Goal: Task Accomplishment & Management: Complete application form

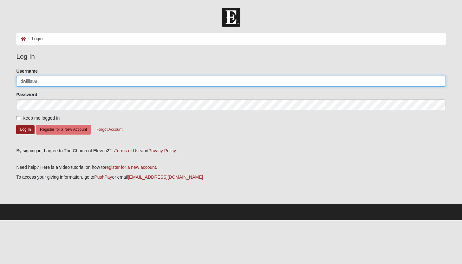
type input "dwillis89"
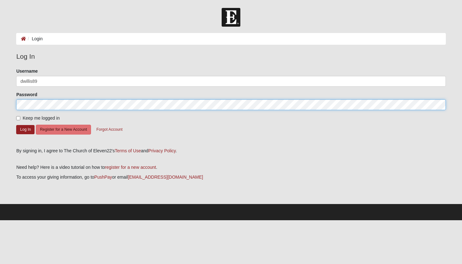
click at [25, 129] on button "Log In" at bounding box center [25, 129] width 18 height 9
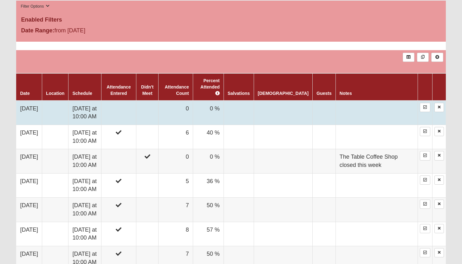
scroll to position [329, 0]
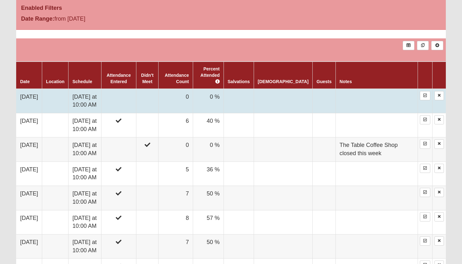
click at [136, 103] on td at bounding box center [118, 101] width 35 height 24
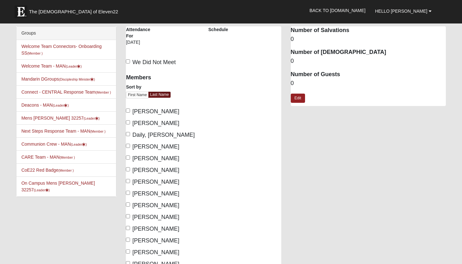
click at [132, 109] on span "[PERSON_NAME]" at bounding box center [155, 111] width 47 height 6
click at [130, 109] on input "[PERSON_NAME]" at bounding box center [128, 110] width 4 height 4
checkbox input "true"
click at [129, 119] on label "Cooper, Stan" at bounding box center [152, 123] width 53 height 9
click at [129, 120] on input "Cooper, Stan" at bounding box center [128, 122] width 4 height 4
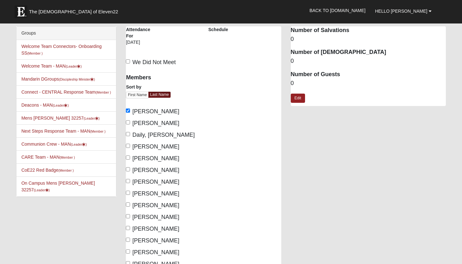
checkbox input "true"
click at [132, 146] on label "[PERSON_NAME]" at bounding box center [152, 146] width 53 height 9
click at [130, 146] on input "[PERSON_NAME]" at bounding box center [128, 146] width 4 height 4
checkbox input "true"
click at [131, 158] on label "[PERSON_NAME]" at bounding box center [152, 158] width 53 height 9
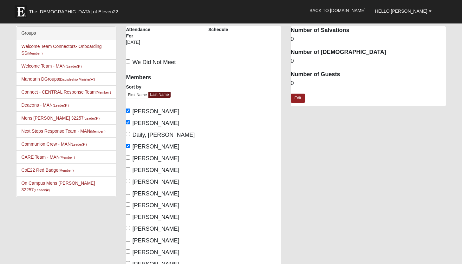
click at [130, 158] on input "[PERSON_NAME]" at bounding box center [128, 157] width 4 height 4
checkbox input "true"
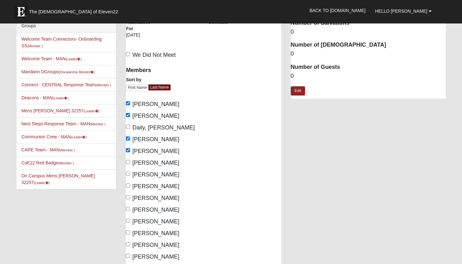
scroll to position [16, 0]
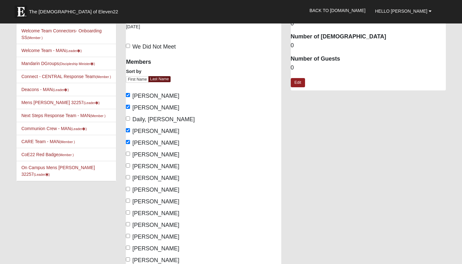
click at [133, 165] on span "Gilbert, David" at bounding box center [155, 166] width 47 height 6
click at [130, 165] on input "Gilbert, David" at bounding box center [128, 165] width 4 height 4
checkbox input "true"
click at [132, 176] on label "Greeley, Mark" at bounding box center [152, 178] width 53 height 9
click at [130, 176] on input "Greeley, Mark" at bounding box center [128, 177] width 4 height 4
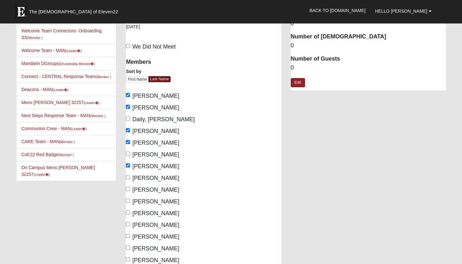
checkbox input "true"
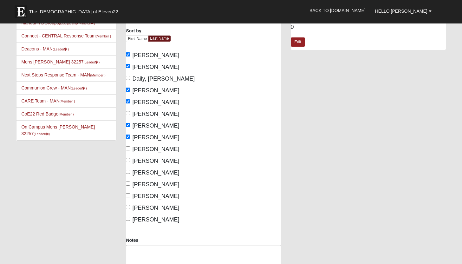
scroll to position [63, 0]
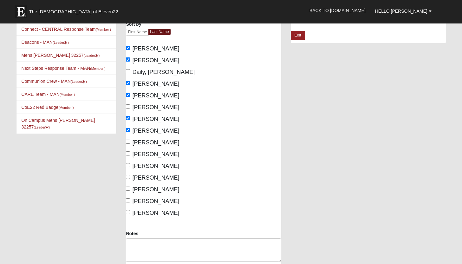
click at [130, 152] on input "Kirk, Andy" at bounding box center [128, 153] width 4 height 4
checkbox input "true"
click at [129, 199] on input "Williams, Simeon" at bounding box center [128, 200] width 4 height 4
checkbox input "true"
click at [128, 209] on label "Willis, Demetrius" at bounding box center [152, 213] width 53 height 9
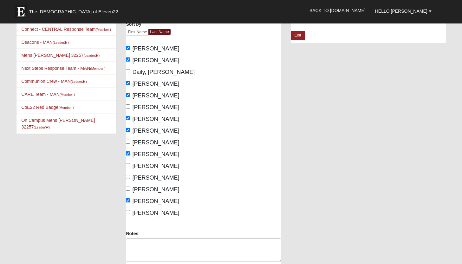
click at [128, 210] on input "Willis, Demetrius" at bounding box center [128, 212] width 4 height 4
checkbox input "true"
click at [128, 200] on input "Williams, Simeon" at bounding box center [128, 200] width 4 height 4
checkbox input "false"
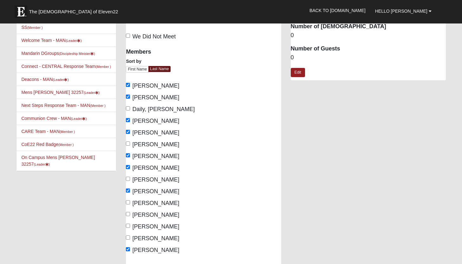
scroll to position [25, 0]
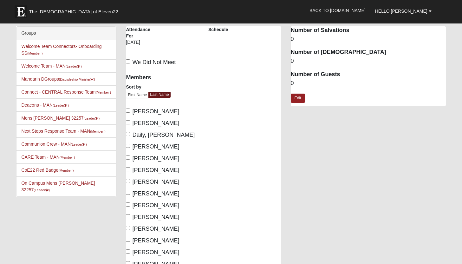
scroll to position [25, 0]
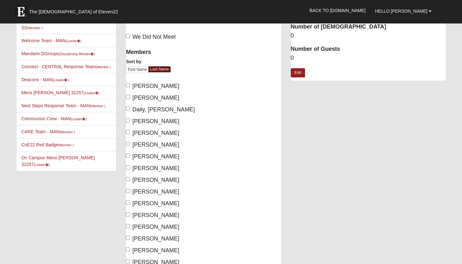
click at [162, 92] on div "Members Sort by First Name Last Name [PERSON_NAME], [PERSON_NAME], [PERSON_NAME…" at bounding box center [162, 155] width 73 height 222
click at [161, 89] on label "[PERSON_NAME]" at bounding box center [152, 86] width 53 height 9
click at [130, 87] on input "[PERSON_NAME]" at bounding box center [128, 85] width 4 height 4
checkbox input "true"
click at [155, 98] on span "[PERSON_NAME]" at bounding box center [155, 97] width 47 height 6
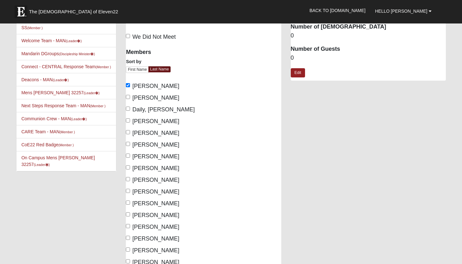
click at [130, 98] on input "[PERSON_NAME]" at bounding box center [128, 97] width 4 height 4
checkbox input "true"
click at [151, 119] on span "[PERSON_NAME]" at bounding box center [155, 121] width 47 height 6
click at [130, 119] on input "[PERSON_NAME]" at bounding box center [128, 120] width 4 height 4
checkbox input "true"
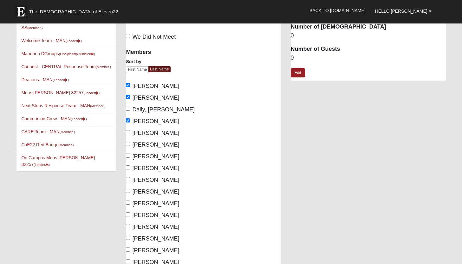
click at [150, 134] on span "[PERSON_NAME]" at bounding box center [155, 133] width 47 height 6
click at [130, 134] on input "[PERSON_NAME]" at bounding box center [128, 132] width 4 height 4
checkbox input "true"
click at [147, 156] on span "[PERSON_NAME]" at bounding box center [155, 156] width 47 height 6
click at [130, 156] on input "[PERSON_NAME]" at bounding box center [128, 155] width 4 height 4
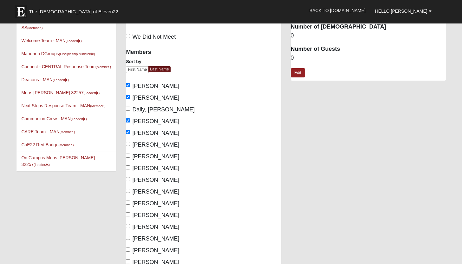
checkbox input "true"
click at [147, 169] on span "[PERSON_NAME]" at bounding box center [155, 168] width 47 height 6
click at [130, 169] on input "[PERSON_NAME]" at bounding box center [128, 167] width 4 height 4
checkbox input "true"
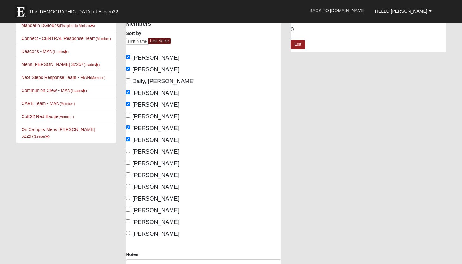
scroll to position [60, 0]
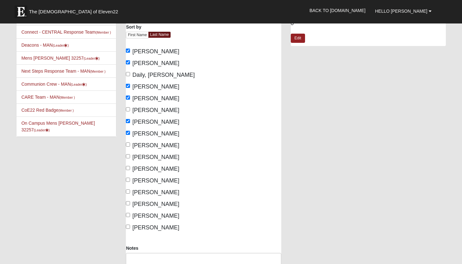
click at [144, 191] on span "[PERSON_NAME]" at bounding box center [155, 192] width 47 height 6
click at [130, 191] on input "Pryor, Jim" at bounding box center [128, 191] width 4 height 4
checkbox input "true"
click at [140, 229] on span "Willis, Demetrius" at bounding box center [155, 227] width 47 height 6
click at [130, 229] on input "Willis, Demetrius" at bounding box center [128, 226] width 4 height 4
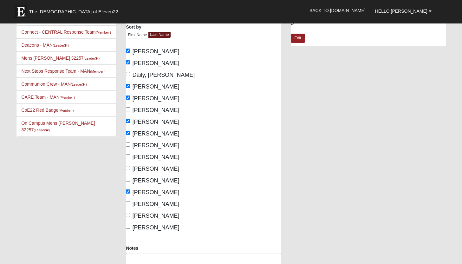
checkbox input "true"
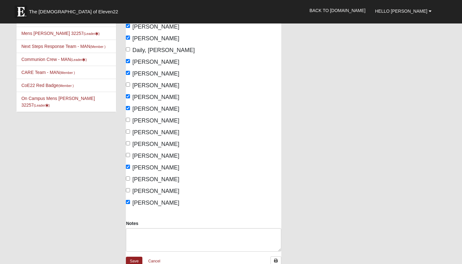
scroll to position [85, 0]
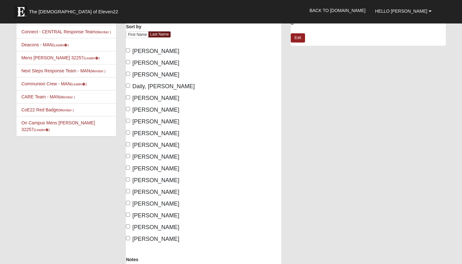
scroll to position [61, 0]
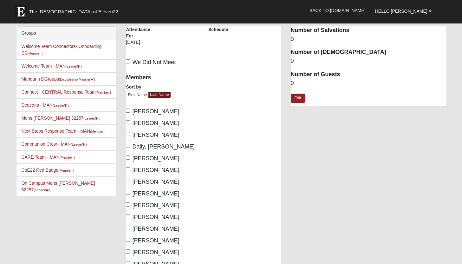
scroll to position [61, 0]
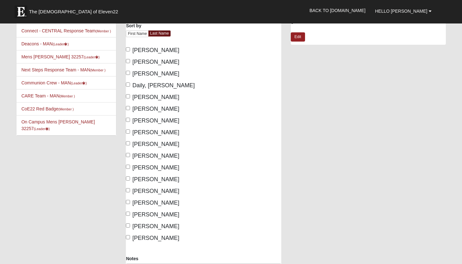
click at [128, 50] on input "Bollinger, George" at bounding box center [128, 49] width 4 height 4
checkbox input "true"
click at [129, 61] on input "Chelton, Eddie" at bounding box center [128, 61] width 4 height 4
checkbox input "true"
click at [129, 74] on input "Cooper, Stan" at bounding box center [128, 73] width 4 height 4
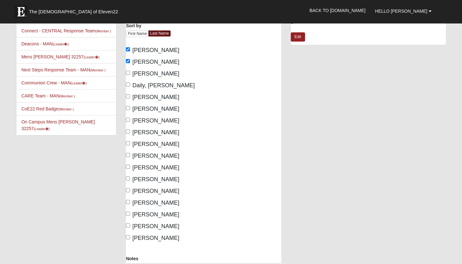
checkbox input "true"
click at [128, 95] on input "Evans, Mark" at bounding box center [128, 96] width 4 height 4
checkbox input "true"
click at [129, 110] on label "Felten, Jerry" at bounding box center [152, 109] width 53 height 9
click at [129, 110] on input "Felten, Jerry" at bounding box center [128, 108] width 4 height 4
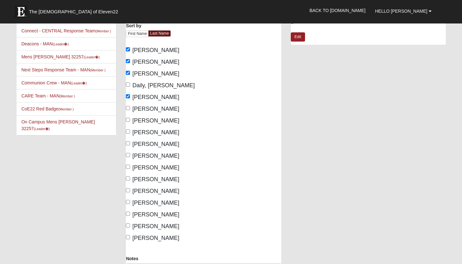
checkbox input "true"
click at [128, 131] on input "Gilbert, David" at bounding box center [128, 131] width 4 height 4
checkbox input "true"
click at [129, 144] on input "Greeley, Mark" at bounding box center [128, 143] width 4 height 4
checkbox input "true"
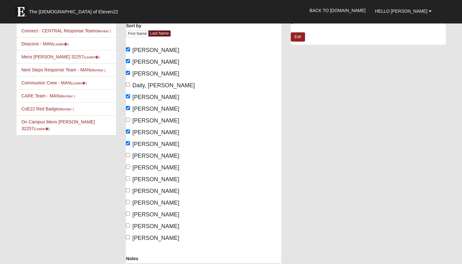
click at [130, 165] on input "Kirk, Andy" at bounding box center [128, 167] width 4 height 4
checkbox input "true"
click at [130, 201] on input "Pryor, Jim" at bounding box center [128, 202] width 4 height 4
checkbox input "true"
click at [129, 234] on label "Willis, Demetrius" at bounding box center [152, 238] width 53 height 9
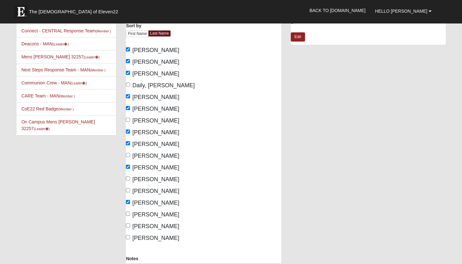
click at [129, 235] on input "Willis, Demetrius" at bounding box center [128, 237] width 4 height 4
checkbox input "true"
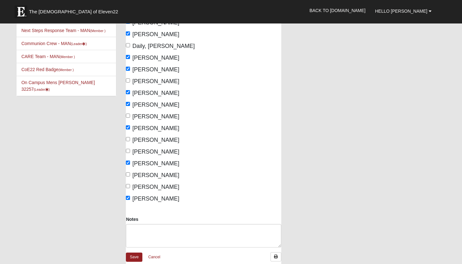
scroll to position [105, 0]
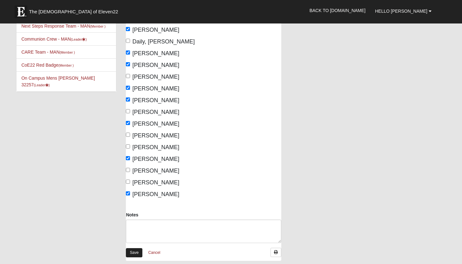
click at [140, 251] on link "Save" at bounding box center [134, 252] width 16 height 9
